Goal: Contribute content: Add original content to the website for others to see

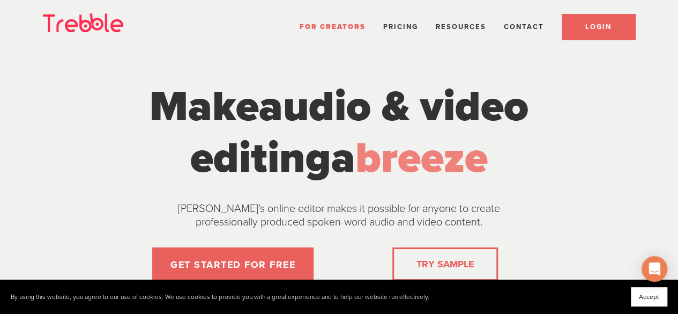
click at [597, 21] on link "LOGIN" at bounding box center [598, 27] width 73 height 26
click at [579, 26] on link "LOGIN" at bounding box center [598, 27] width 73 height 26
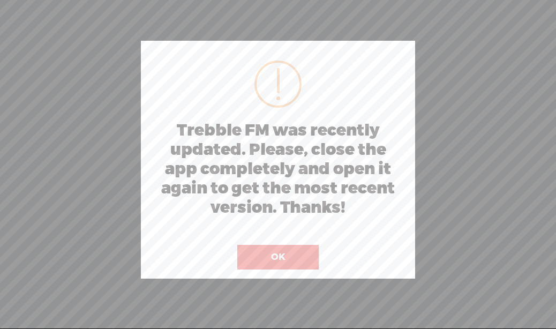
click at [255, 252] on button "OK" at bounding box center [277, 257] width 81 height 25
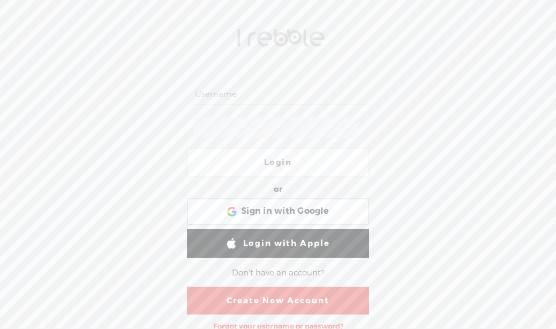
scroll to position [21, 0]
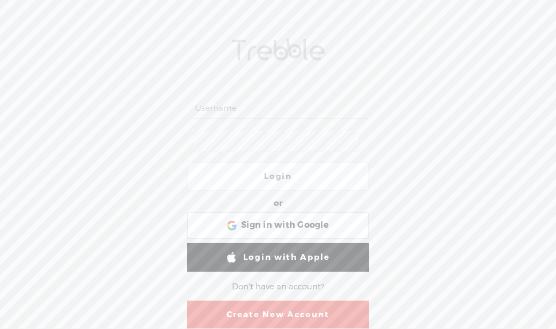
click at [284, 108] on input "text" at bounding box center [280, 108] width 174 height 21
type input "nohustlemom"
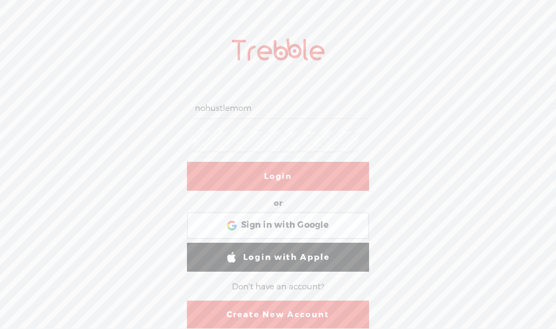
click at [248, 163] on link "Login" at bounding box center [278, 176] width 182 height 29
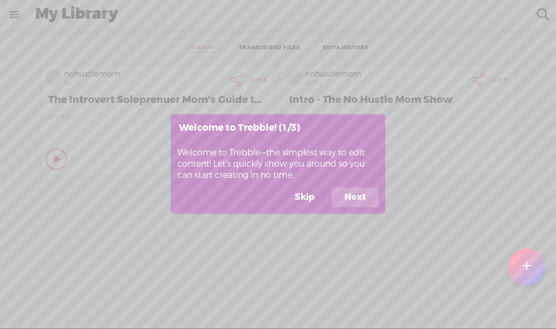
click at [349, 194] on button "Next" at bounding box center [355, 197] width 47 height 20
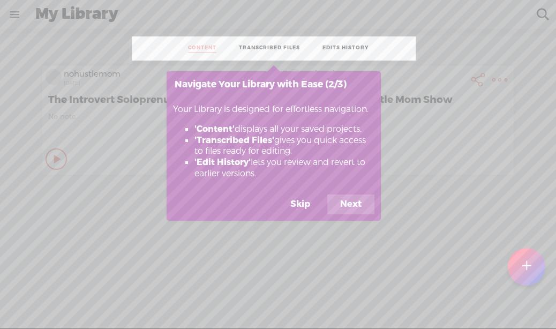
click at [353, 201] on button "Next" at bounding box center [350, 205] width 47 height 20
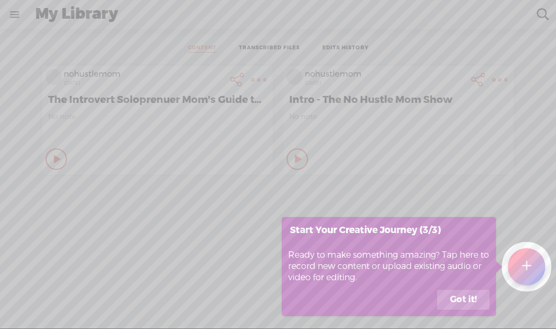
click at [454, 299] on button "Got it!" at bounding box center [463, 300] width 53 height 20
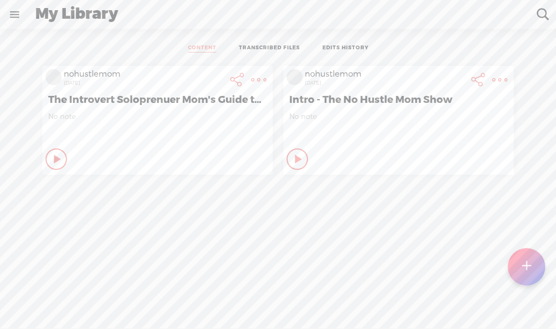
click at [521, 257] on div at bounding box center [527, 267] width 39 height 39
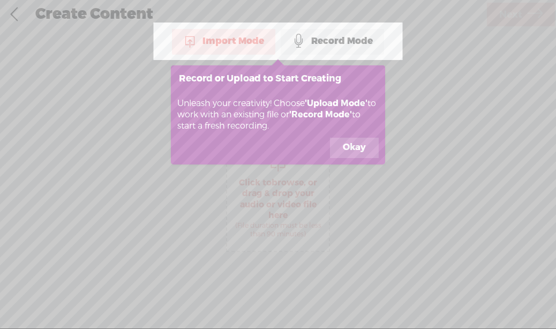
click at [346, 144] on button "Okay" at bounding box center [354, 148] width 49 height 20
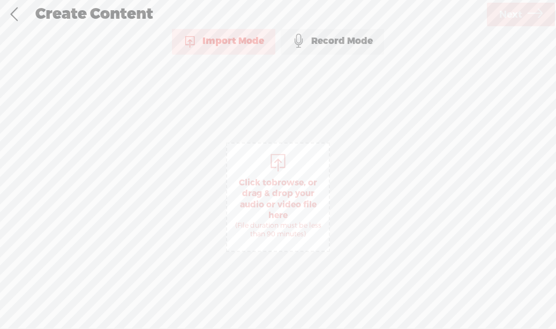
click at [284, 195] on span "Click to browse , or drag & drop your audio or video file here (File duration m…" at bounding box center [278, 208] width 102 height 72
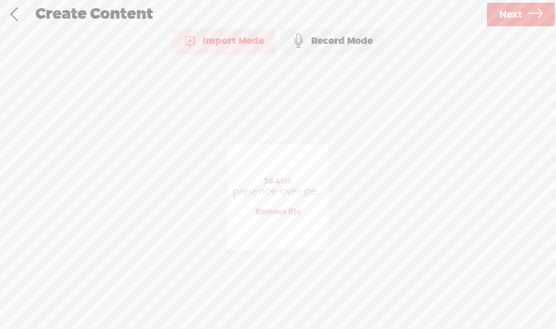
click at [519, 10] on span "Next" at bounding box center [510, 14] width 23 height 27
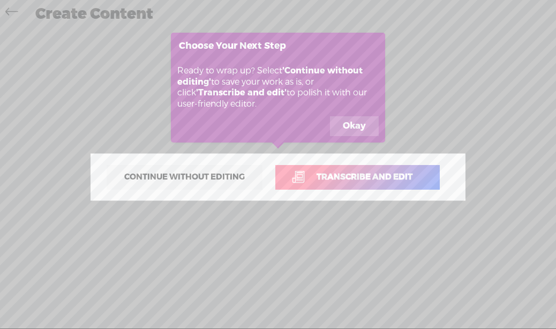
click at [346, 121] on button "Okay" at bounding box center [354, 126] width 49 height 20
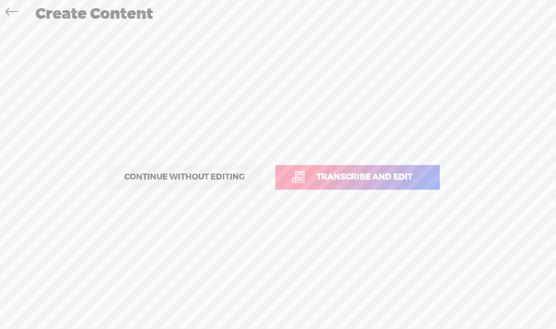
click at [337, 172] on span "Transcribe and edit" at bounding box center [364, 177] width 118 height 12
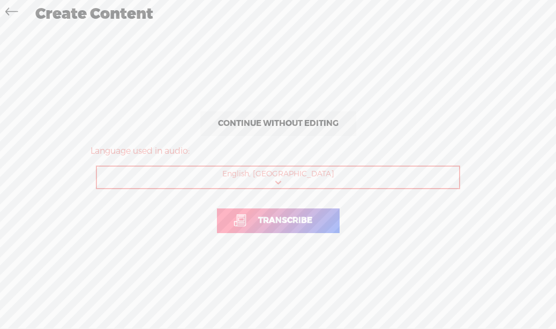
click at [299, 212] on link "Transcribe" at bounding box center [278, 220] width 123 height 25
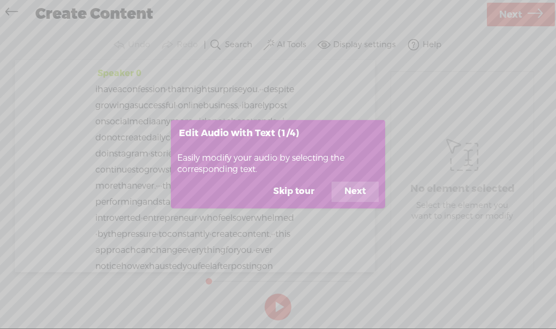
click at [350, 188] on button "Next" at bounding box center [355, 192] width 47 height 20
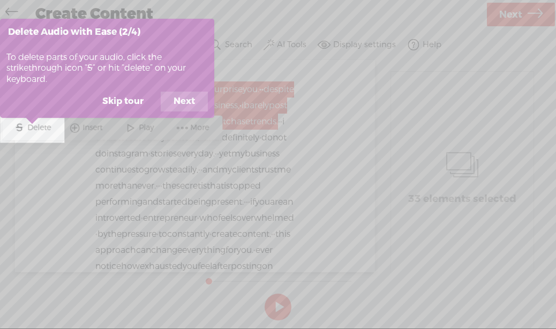
click at [174, 100] on button "Next" at bounding box center [184, 102] width 47 height 20
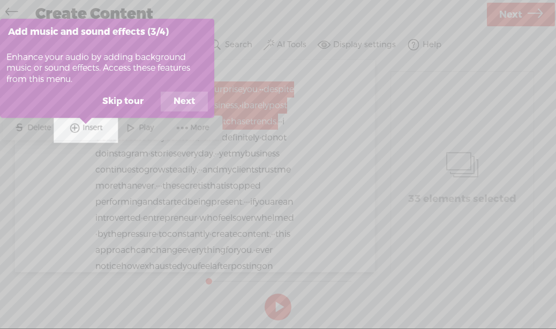
click at [183, 98] on button "Next" at bounding box center [184, 102] width 47 height 20
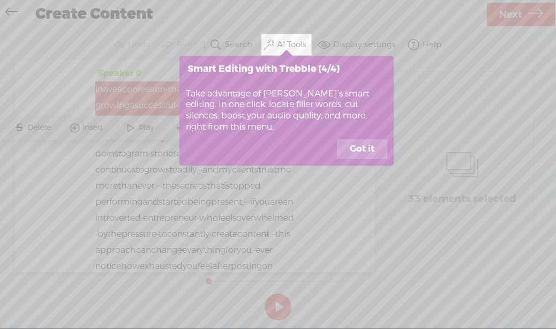
click at [361, 154] on button "Got it" at bounding box center [362, 149] width 50 height 20
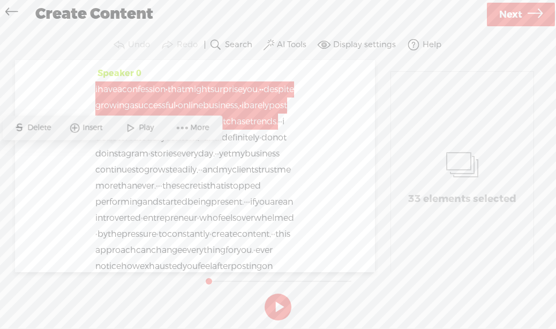
click at [204, 146] on span "and" at bounding box center [212, 138] width 16 height 16
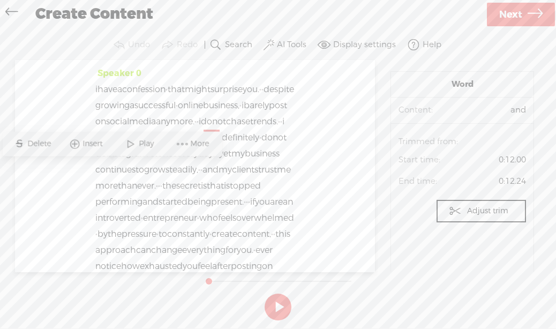
click at [96, 88] on span "i" at bounding box center [96, 89] width 2 height 16
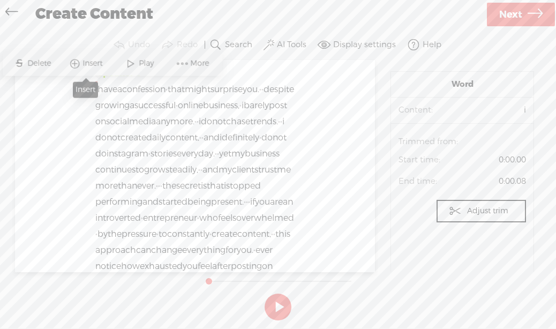
click at [86, 62] on span "Insert" at bounding box center [94, 63] width 23 height 11
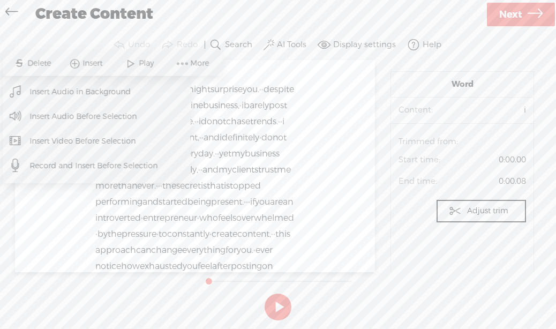
click at [100, 117] on span "Insert Audio Before Selection" at bounding box center [84, 117] width 150 height 24
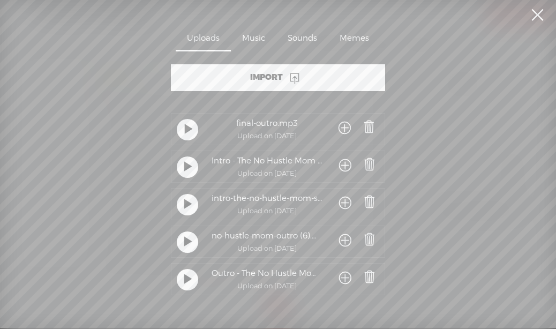
click at [179, 167] on div at bounding box center [187, 166] width 21 height 21
click at [184, 203] on t at bounding box center [188, 205] width 8 height 20
click at [344, 199] on span at bounding box center [345, 204] width 12 height 20
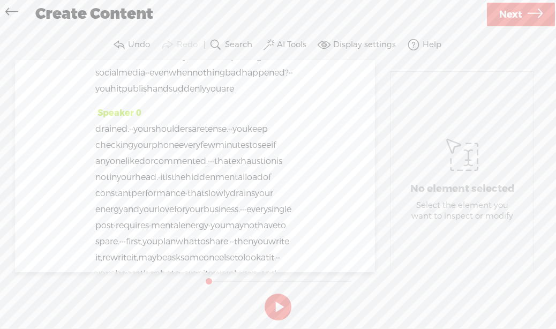
scroll to position [322, 0]
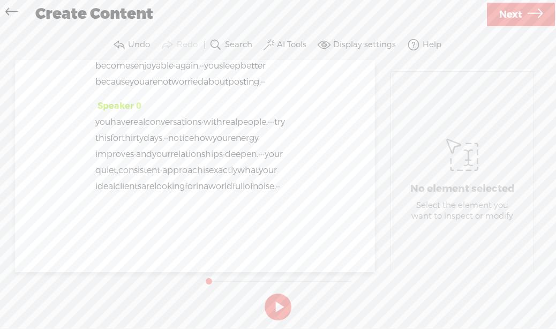
scroll to position [7177, 0]
click at [278, 195] on span "·" at bounding box center [279, 186] width 2 height 16
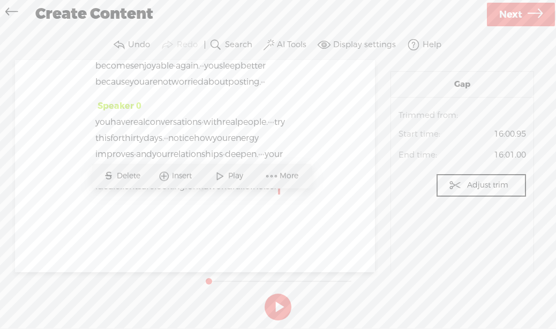
click at [276, 195] on span "·" at bounding box center [277, 186] width 2 height 16
click at [174, 174] on span "Insert" at bounding box center [177, 176] width 23 height 11
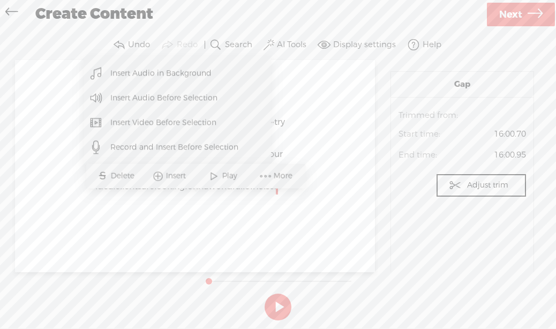
click at [177, 98] on span "Insert Audio Before Selection" at bounding box center [165, 98] width 150 height 24
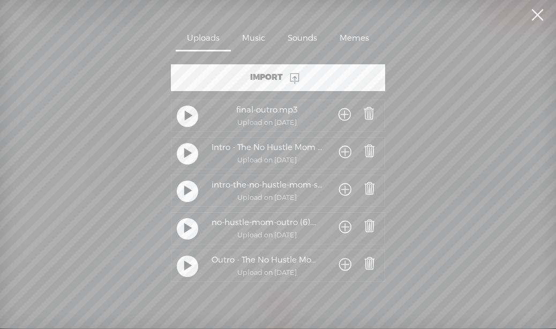
scroll to position [20, 0]
click at [184, 256] on t at bounding box center [188, 265] width 8 height 20
click at [185, 107] on t at bounding box center [189, 115] width 8 height 20
click at [185, 107] on t at bounding box center [188, 115] width 8 height 20
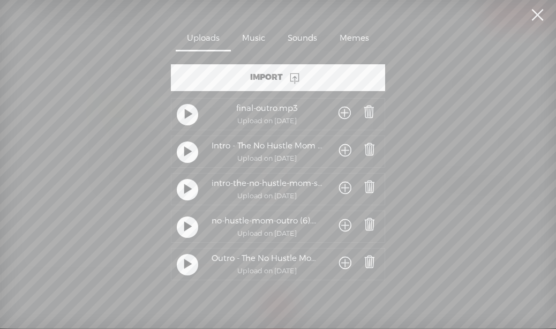
click at [180, 221] on div at bounding box center [187, 227] width 21 height 21
click at [345, 220] on span at bounding box center [345, 227] width 12 height 20
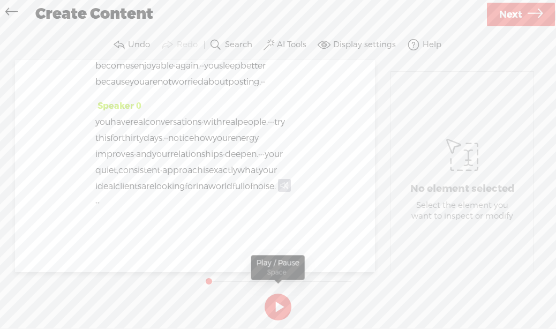
click at [277, 308] on button at bounding box center [278, 307] width 27 height 27
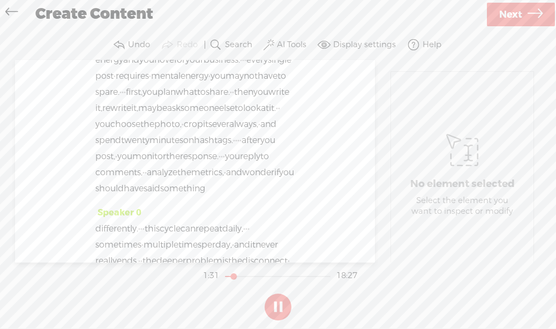
scroll to position [375, 0]
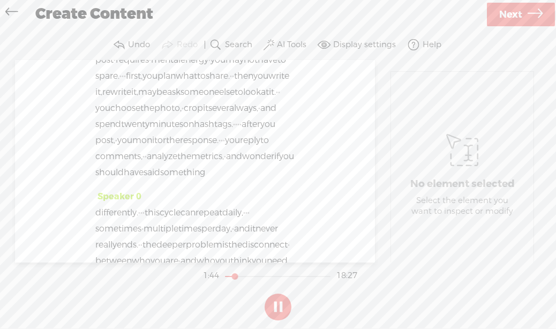
click at [285, 308] on button at bounding box center [278, 307] width 27 height 27
click at [510, 13] on span "Next" at bounding box center [510, 14] width 23 height 27
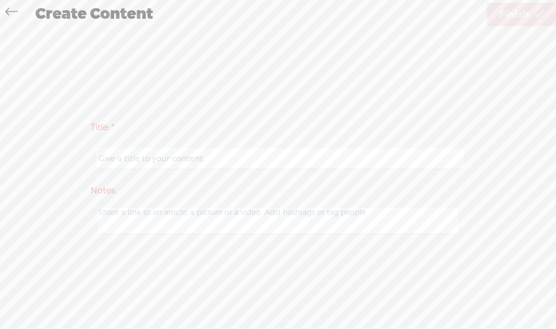
click at [155, 162] on input "text" at bounding box center [279, 158] width 367 height 21
click at [151, 161] on input "text" at bounding box center [279, 158] width 367 height 21
paste input "Presence Over Performance"
type input "Presence Over Performance"
click at [295, 207] on div at bounding box center [278, 221] width 375 height 32
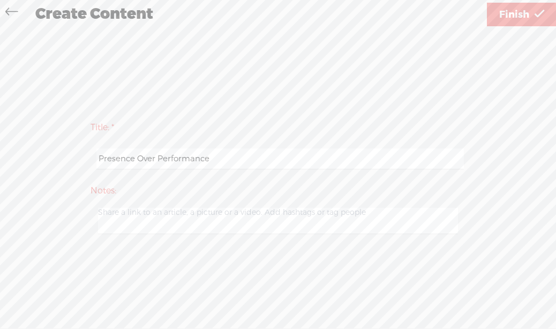
click at [514, 16] on span "Finish" at bounding box center [514, 14] width 30 height 27
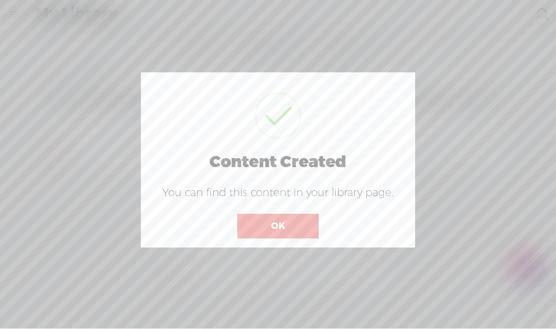
click at [304, 227] on button "OK" at bounding box center [277, 226] width 81 height 25
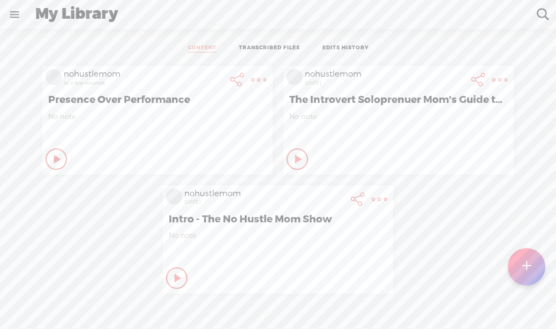
click at [266, 73] on t at bounding box center [258, 79] width 15 height 15
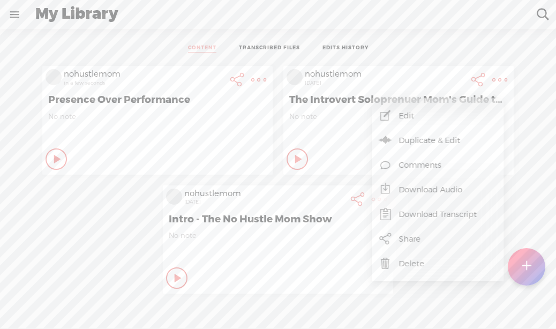
click at [512, 45] on div "CONTENT TRANSCRIBED FILES EDITS HISTORY" at bounding box center [278, 48] width 540 height 24
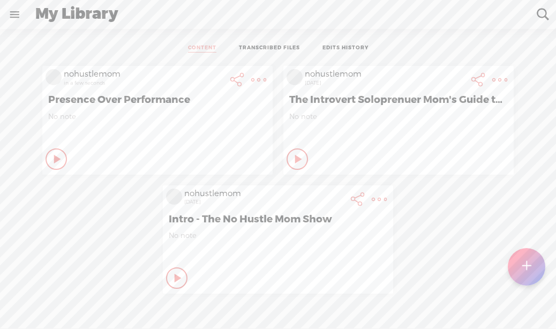
click at [252, 76] on t at bounding box center [258, 79] width 15 height 15
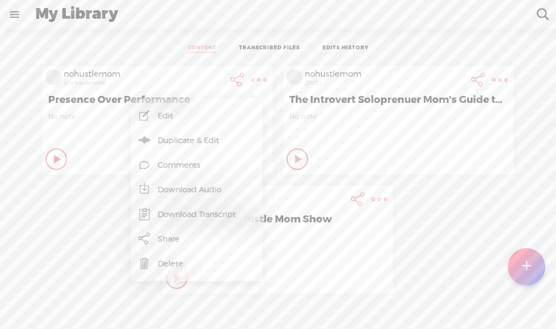
click at [193, 193] on link "Download Audio" at bounding box center [196, 189] width 121 height 25
click at [50, 175] on span "Download .mp3 file" at bounding box center [70, 178] width 94 height 24
